Goal: Task Accomplishment & Management: Use online tool/utility

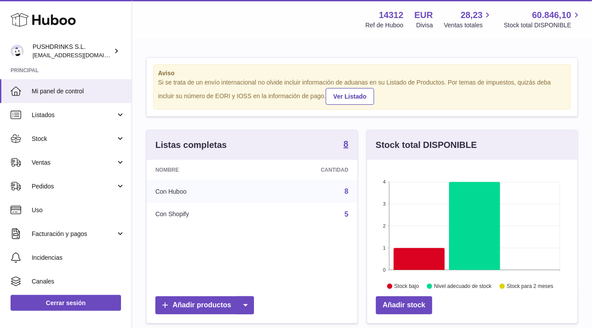
scroll to position [137, 210]
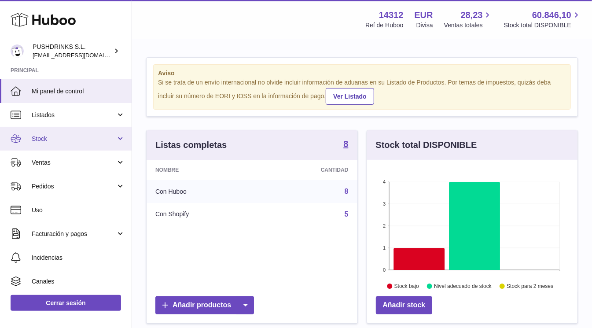
click at [66, 141] on span "Stock" at bounding box center [74, 139] width 84 height 8
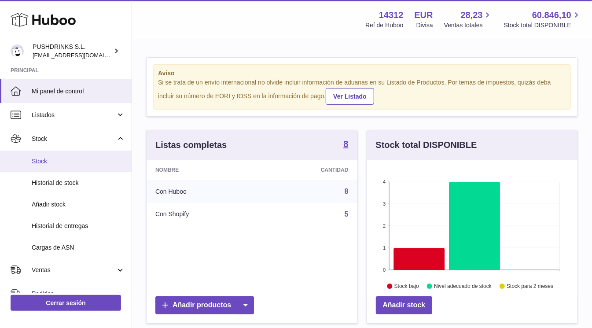
click at [56, 166] on link "Stock" at bounding box center [66, 162] width 132 height 22
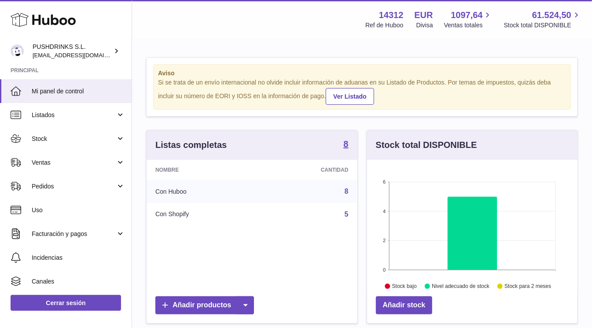
scroll to position [137, 210]
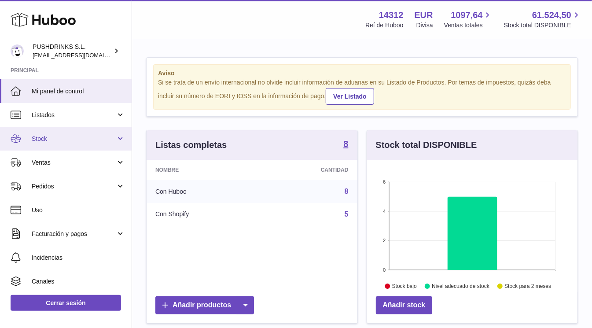
click at [66, 135] on span "Stock" at bounding box center [74, 139] width 84 height 8
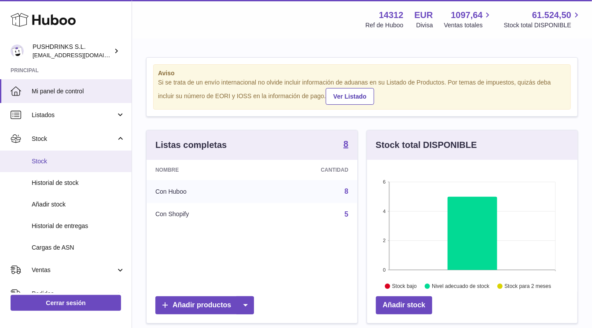
click at [55, 167] on link "Stock" at bounding box center [66, 162] width 132 height 22
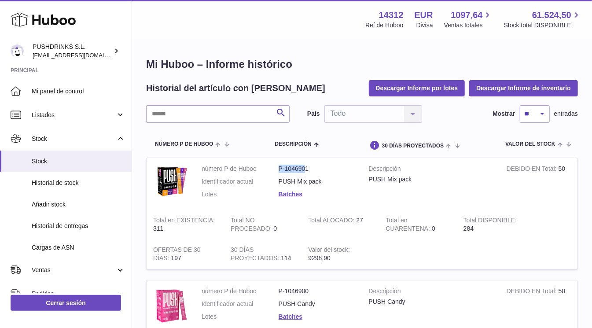
drag, startPoint x: 277, startPoint y: 167, endPoint x: 307, endPoint y: 171, distance: 30.2
click at [307, 171] on dl "número P de Huboo P-1046901 Identificador actual PUSH Mix pack Lotes Batches" at bounding box center [279, 184] width 154 height 38
click at [318, 170] on dd "P-1046901" at bounding box center [317, 169] width 77 height 8
drag, startPoint x: 279, startPoint y: 169, endPoint x: 309, endPoint y: 167, distance: 30.0
click at [309, 167] on dd "P-1046901" at bounding box center [317, 169] width 77 height 8
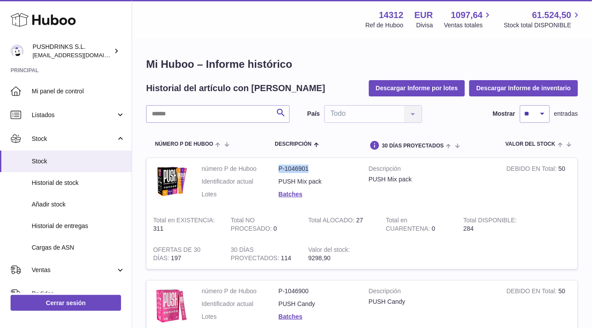
copy dd "P-1046901"
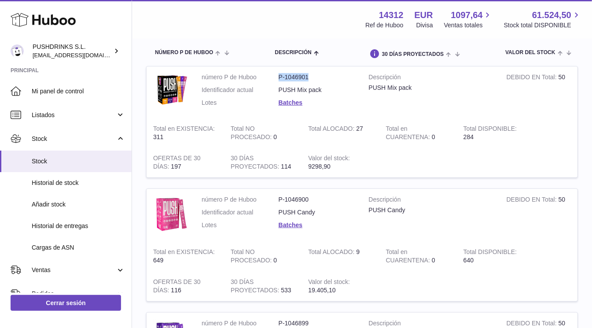
scroll to position [124, 0]
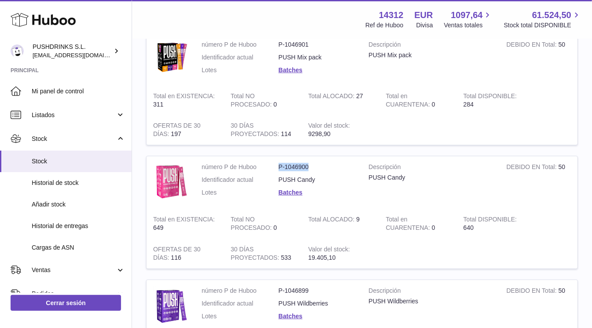
drag, startPoint x: 278, startPoint y: 163, endPoint x: 308, endPoint y: 163, distance: 30.0
click at [308, 163] on dd "P-1046900" at bounding box center [317, 167] width 77 height 8
copy dd "P-1046900"
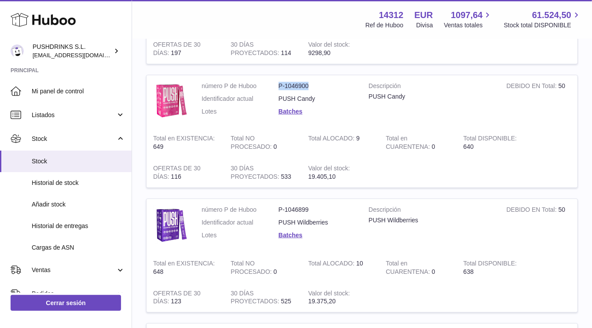
scroll to position [249, 0]
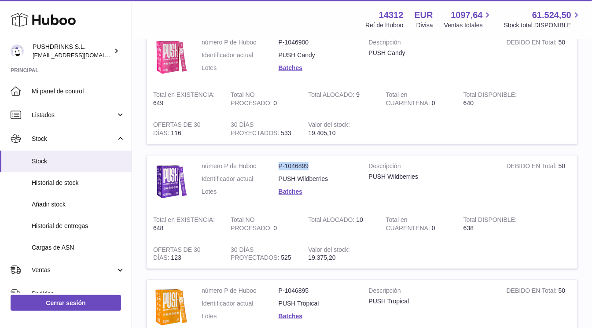
drag, startPoint x: 279, startPoint y: 165, endPoint x: 308, endPoint y: 163, distance: 29.6
click at [308, 163] on dd "P-1046899" at bounding box center [317, 166] width 77 height 8
copy dd "P-1046899"
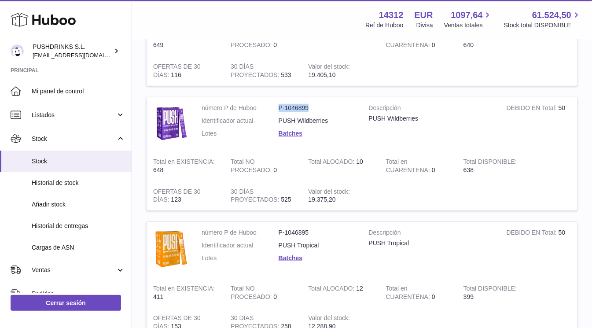
scroll to position [308, 0]
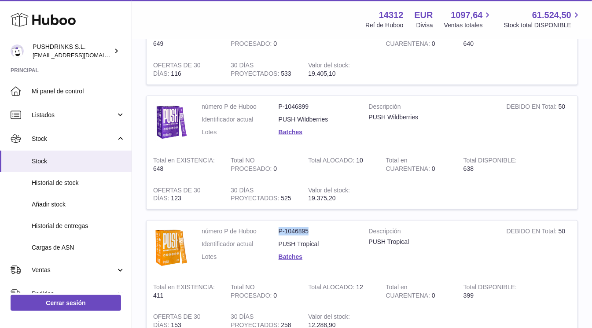
drag, startPoint x: 279, startPoint y: 228, endPoint x: 308, endPoint y: 228, distance: 29.5
click at [308, 228] on dd "P-1046895" at bounding box center [317, 231] width 77 height 8
copy dd "P-1046895"
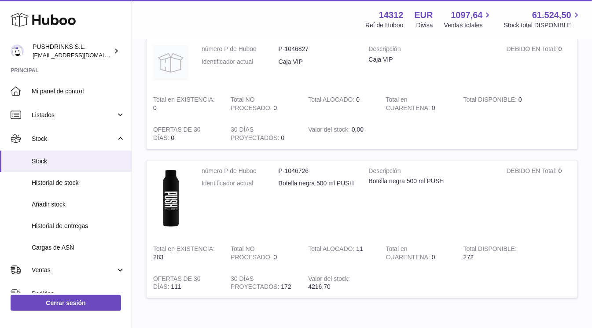
scroll to position [862, 0]
drag, startPoint x: 279, startPoint y: 166, endPoint x: 309, endPoint y: 165, distance: 30.0
click at [309, 166] on dd "P-1046726" at bounding box center [317, 170] width 77 height 8
copy dd "P-1046726"
